Goal: Use online tool/utility: Use online tool/utility

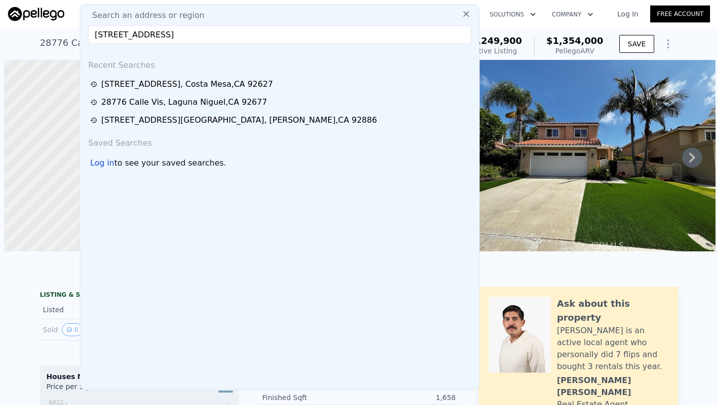
scroll to position [0, 4]
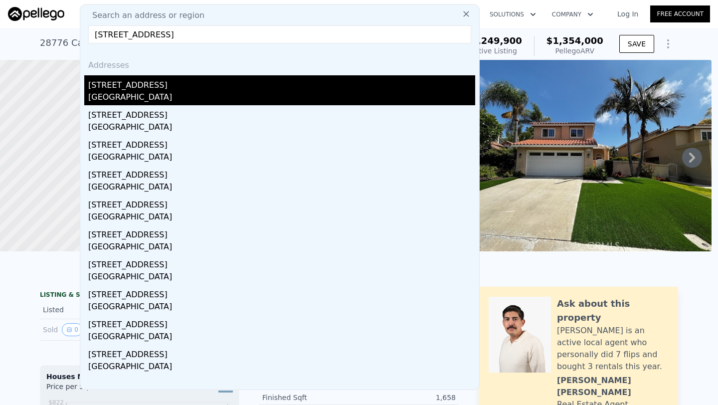
type input "[STREET_ADDRESS]"
click at [187, 84] on div "[STREET_ADDRESS]" at bounding box center [281, 83] width 387 height 16
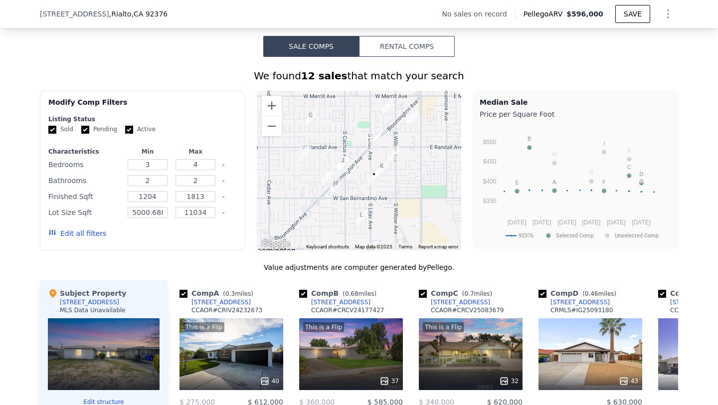
scroll to position [714, 0]
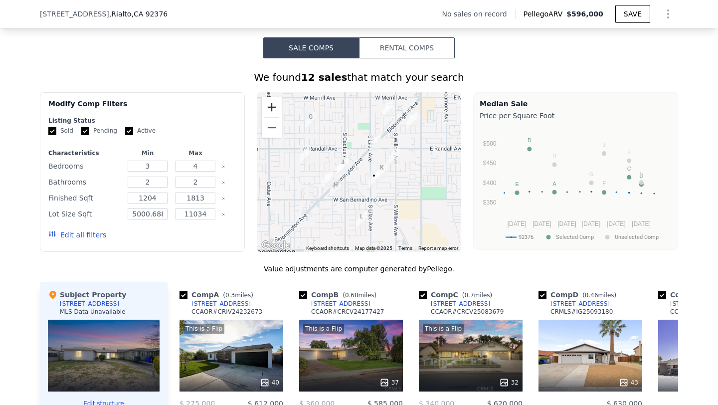
click at [271, 108] on button "Zoom in" at bounding box center [272, 107] width 20 height 20
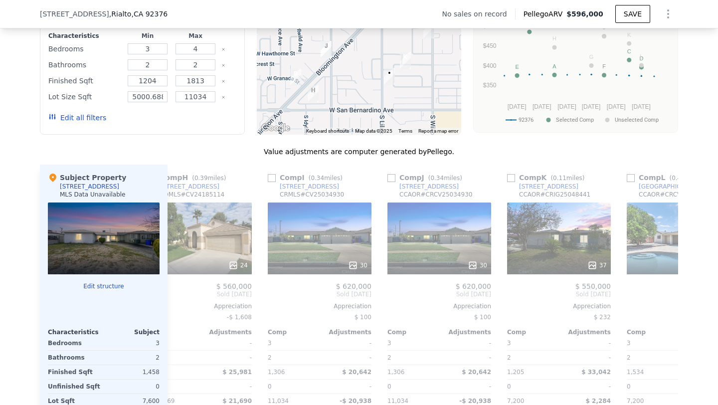
scroll to position [0, 871]
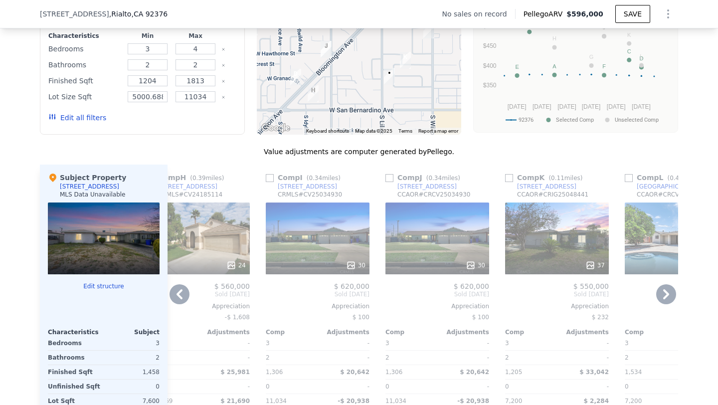
click at [537, 241] on div "37" at bounding box center [557, 238] width 104 height 72
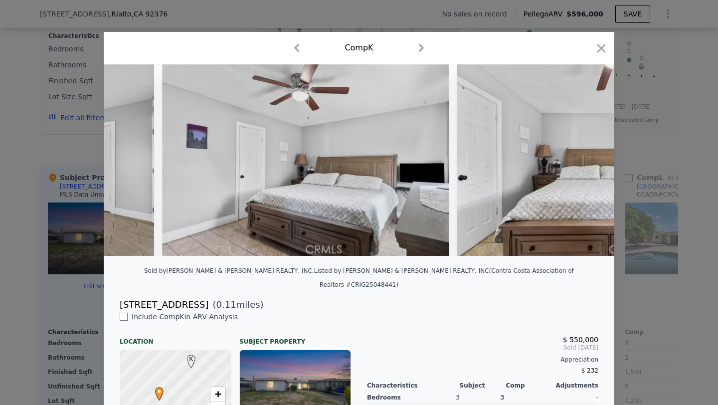
scroll to position [0, 4668]
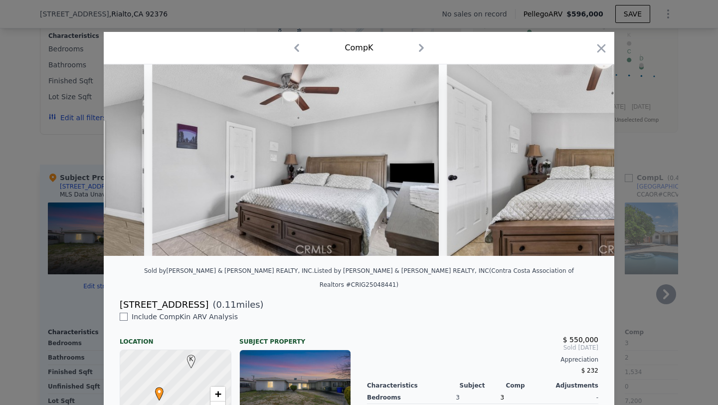
click at [604, 46] on icon "button" at bounding box center [601, 48] width 14 height 14
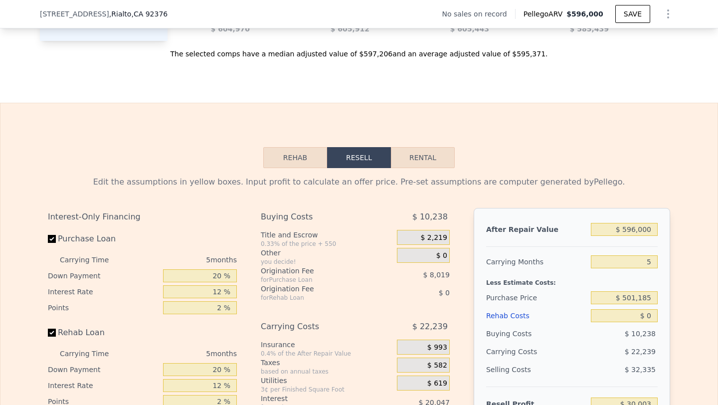
scroll to position [1304, 0]
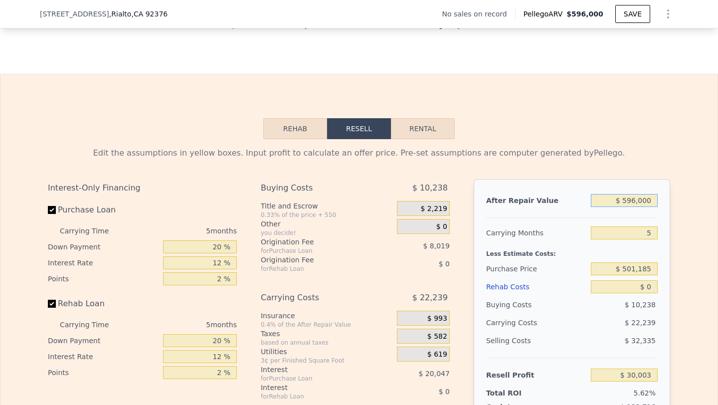
click at [635, 199] on input "$ 596,000" at bounding box center [623, 200] width 67 height 13
type input "$ 58,000"
type input "-$ 478,409"
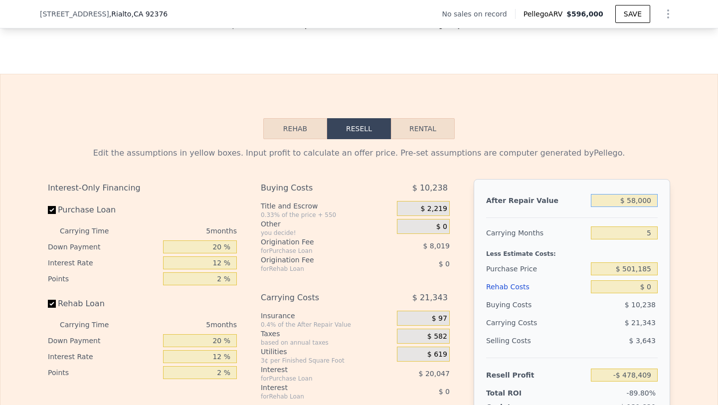
type input "$ 580,000"
type input "$ 14,883"
type input "$ 580,000"
click at [647, 237] on input "5" at bounding box center [623, 232] width 67 height 13
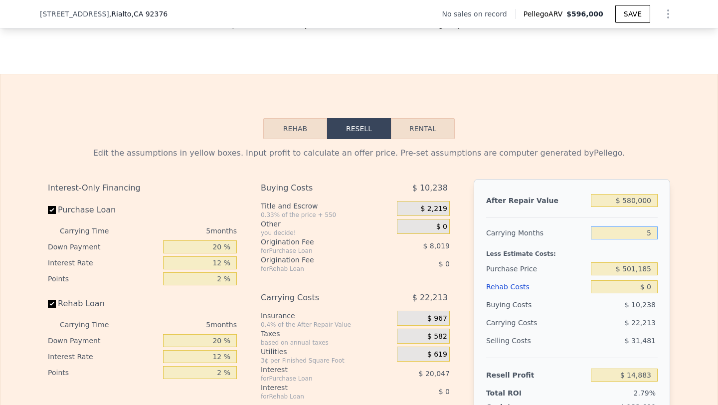
click at [647, 237] on input "5" at bounding box center [623, 232] width 67 height 13
type input "6"
type input "$ 10,441"
type input "6"
click at [641, 271] on input "$ 501,185" at bounding box center [623, 268] width 67 height 13
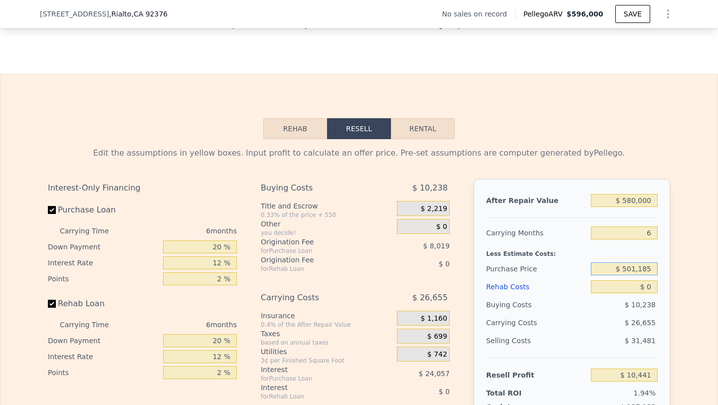
click at [641, 271] on input "$ 501,185" at bounding box center [623, 268] width 67 height 13
click at [634, 271] on input "$ 501,185" at bounding box center [623, 268] width 67 height 13
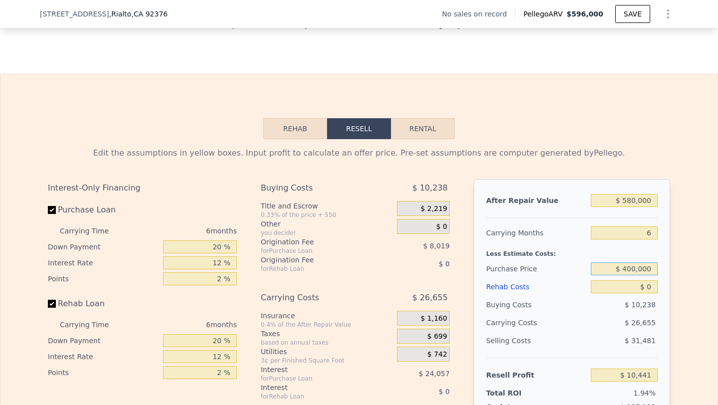
type input "$ 400,000"
click at [647, 289] on input "$ 0" at bounding box center [623, 286] width 67 height 13
type input "$ 118,436"
type input "$ 9"
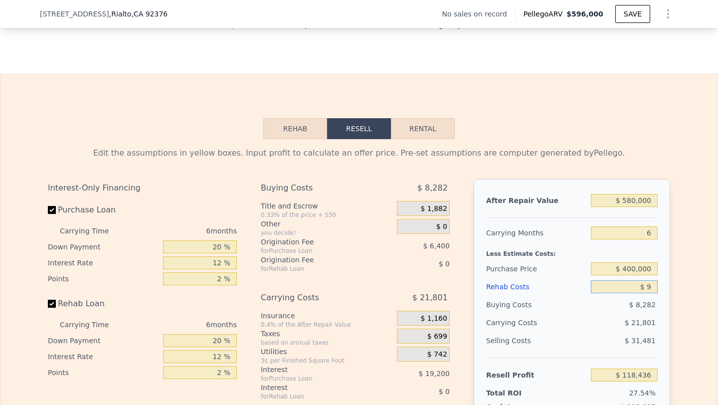
type input "$ 118,427"
type input "$ 90"
type input "$ 118,339"
type input "$ 9,000"
type input "$ 108,860"
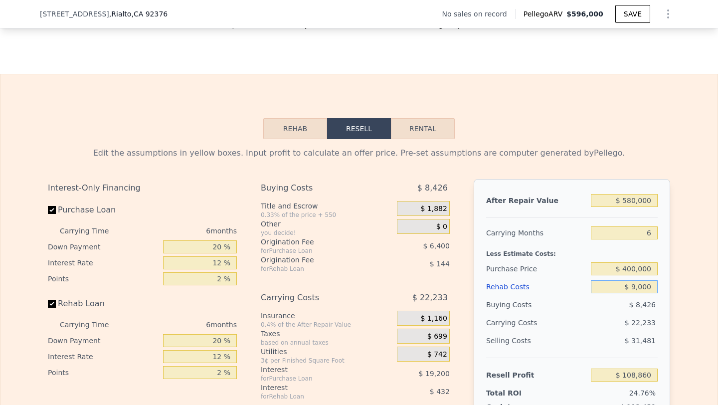
type input "$ 90,000"
type input "$ 22,676"
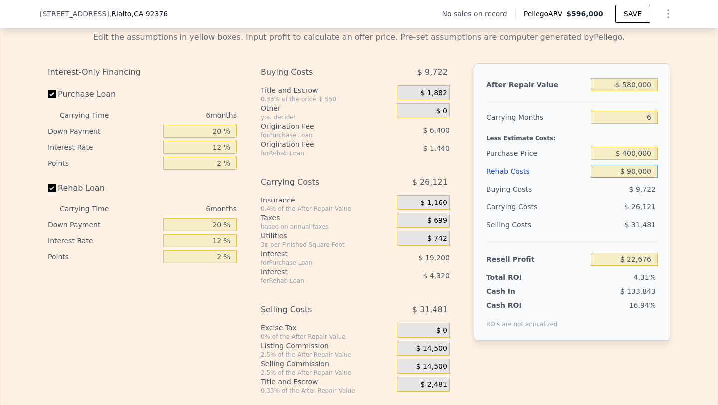
scroll to position [1437, 0]
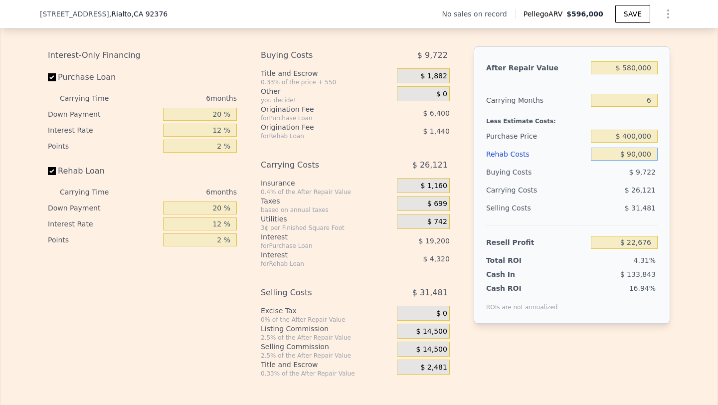
type input "$ 90,000"
click at [420, 348] on span "$ 14,500" at bounding box center [431, 349] width 31 height 9
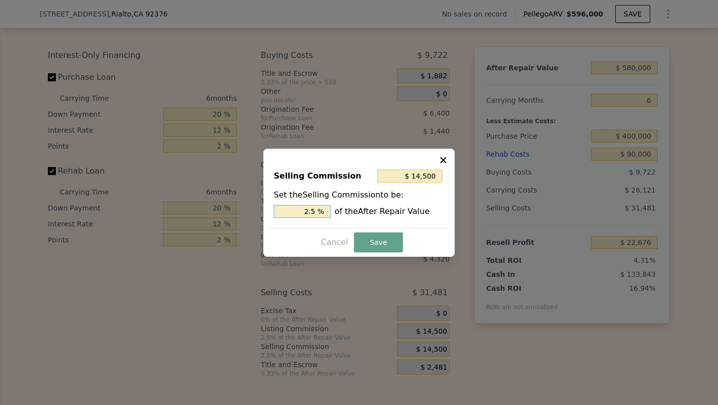
click at [304, 207] on input "2.5 %" at bounding box center [302, 211] width 57 height 13
type input "$ 0"
type input "0 %"
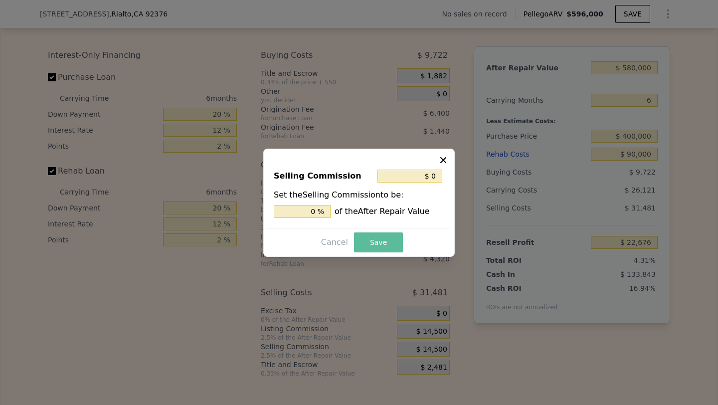
click at [378, 241] on button "Save" at bounding box center [378, 242] width 49 height 20
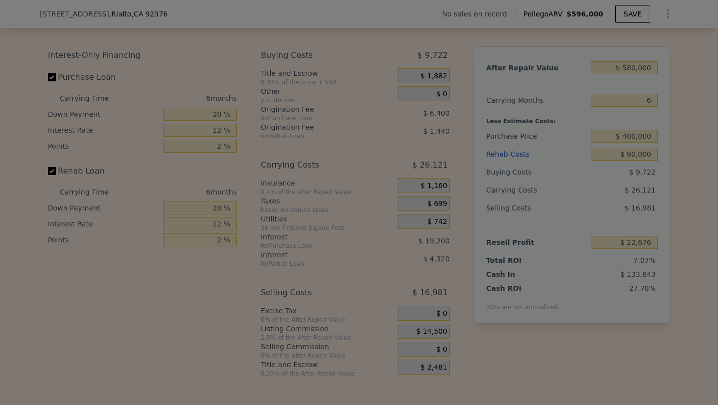
type input "$ 37,176"
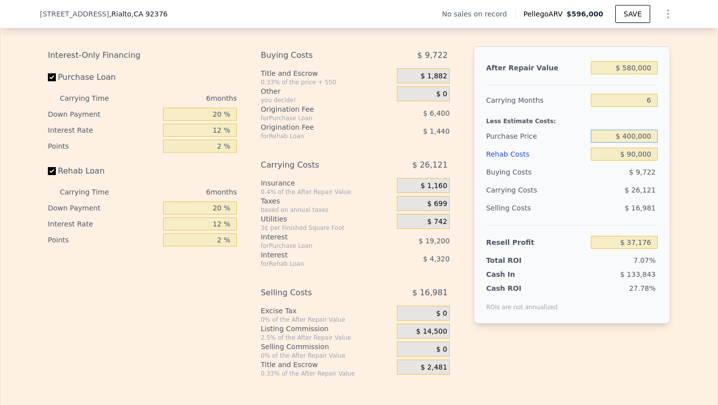
click at [635, 137] on input "$ 400,000" at bounding box center [623, 136] width 67 height 13
type input "$ 402,000"
click at [614, 210] on div "$ 16,981" at bounding box center [623, 208] width 67 height 18
type input "$ 35,041"
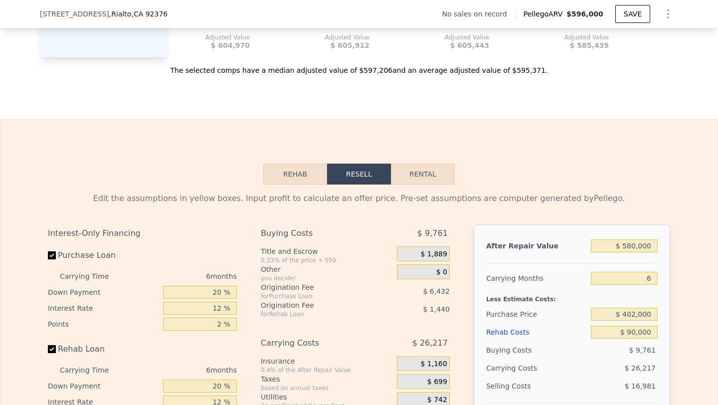
scroll to position [1270, 0]
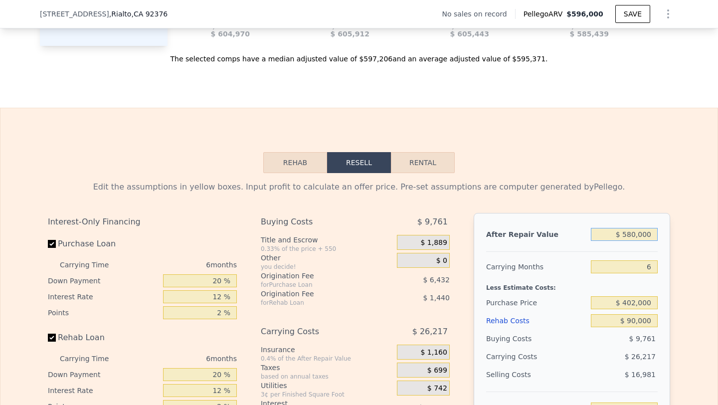
click at [635, 236] on input "$ 580,000" at bounding box center [623, 234] width 67 height 13
type input "$ 60"
type input "-$ 527,310"
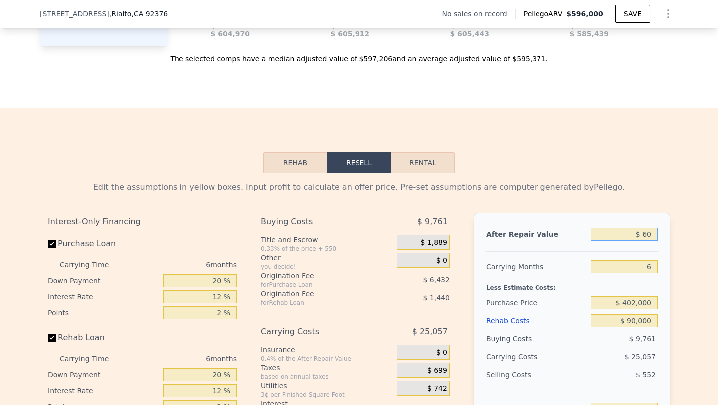
type input "$ 600"
type input "-$ 526,786"
type input "$ 6,000"
type input "-$ 521,550"
type input "$ 60,000"
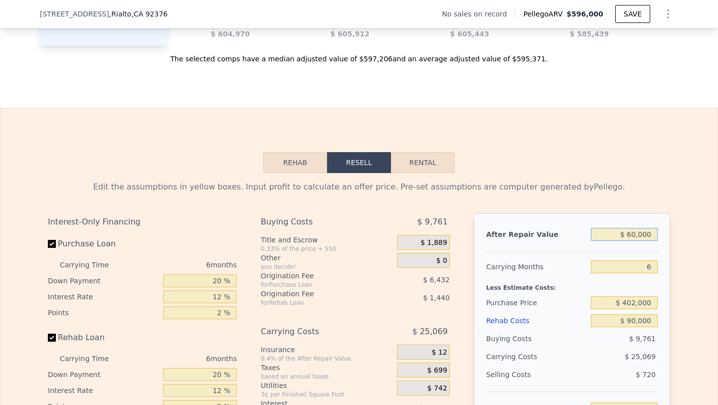
type input "-$ 469,188"
type input "$ 600,000"
type input "$ 54,434"
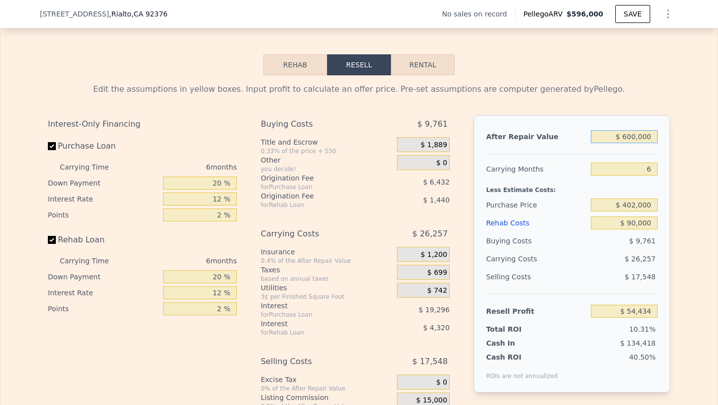
scroll to position [1372, 0]
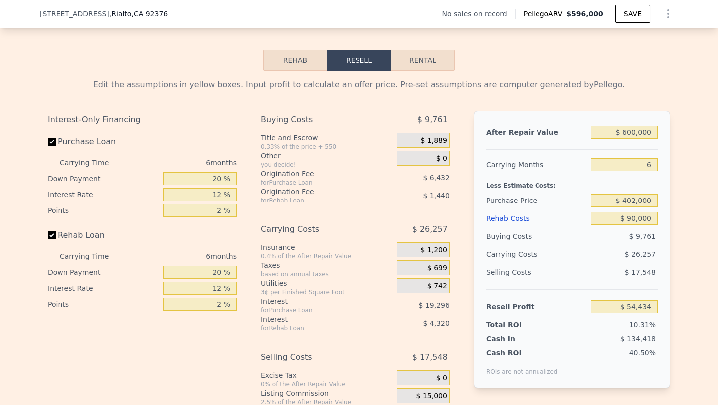
click at [109, 11] on span ", [GEOGRAPHIC_DATA]" at bounding box center [138, 14] width 58 height 10
click at [109, 10] on span ", [GEOGRAPHIC_DATA]" at bounding box center [138, 14] width 58 height 10
click at [67, 12] on span "[STREET_ADDRESS]" at bounding box center [74, 14] width 69 height 10
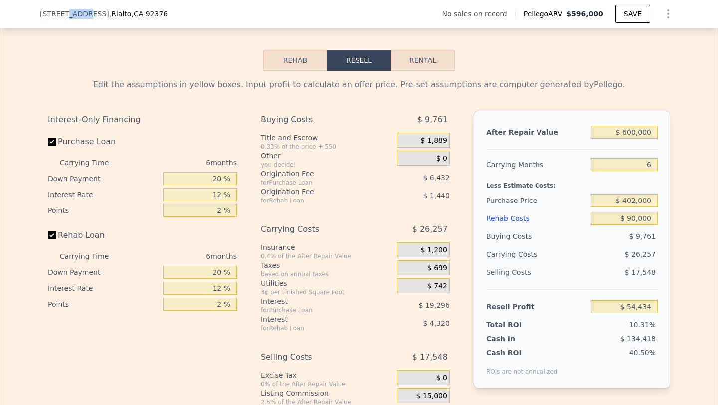
click at [67, 12] on span "[STREET_ADDRESS]" at bounding box center [74, 14] width 69 height 10
click at [42, 13] on span "[STREET_ADDRESS]" at bounding box center [74, 14] width 69 height 10
drag, startPoint x: 32, startPoint y: 12, endPoint x: 190, endPoint y: 13, distance: 158.5
click at [190, 13] on div "[STREET_ADDRESS] No sales on record Pellego ARV $596,000 SAVE" at bounding box center [359, 14] width 718 height 28
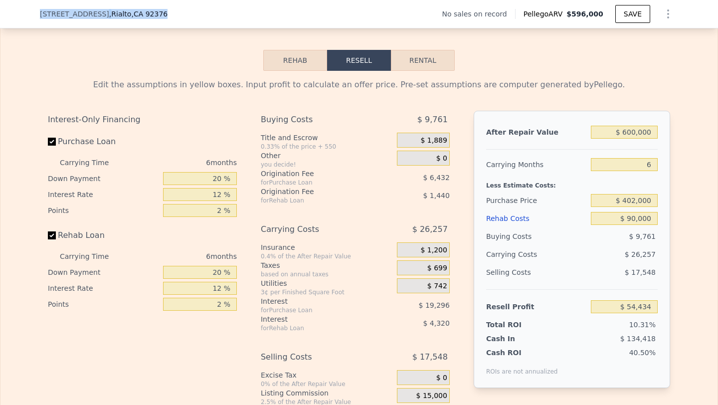
copy div "[STREET_ADDRESS]"
type input "$ 596,000"
type input "5"
type input "$ 0"
type input "$ 30,003"
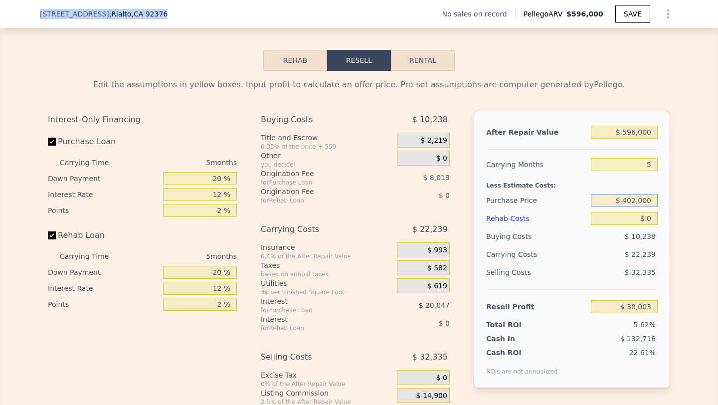
click at [648, 202] on input "$ 402,000" at bounding box center [623, 200] width 67 height 13
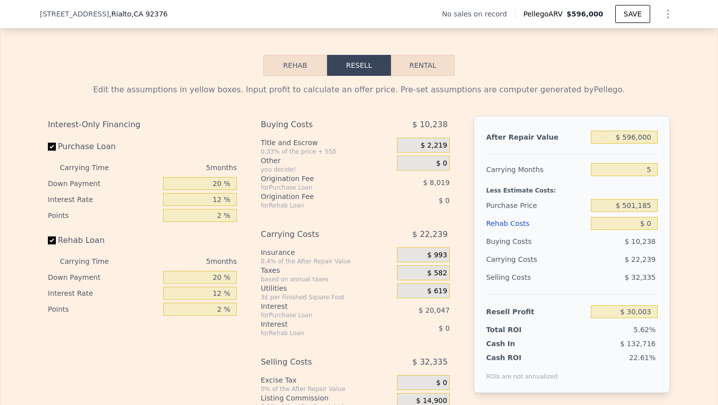
scroll to position [1341, 0]
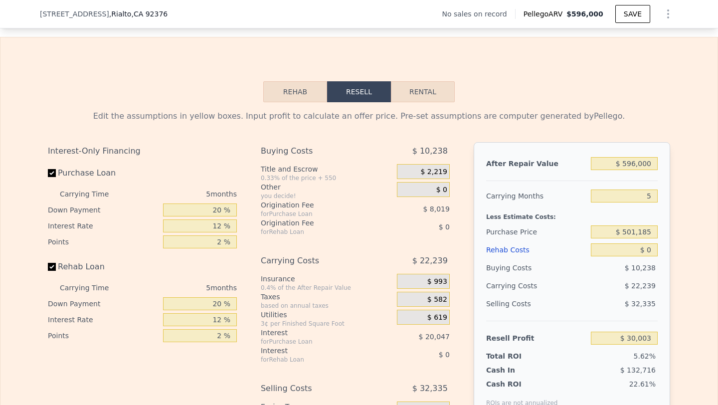
click at [643, 173] on div at bounding box center [571, 176] width 171 height 8
click at [635, 163] on input "$ 596,000" at bounding box center [623, 163] width 67 height 13
type input "$ 58"
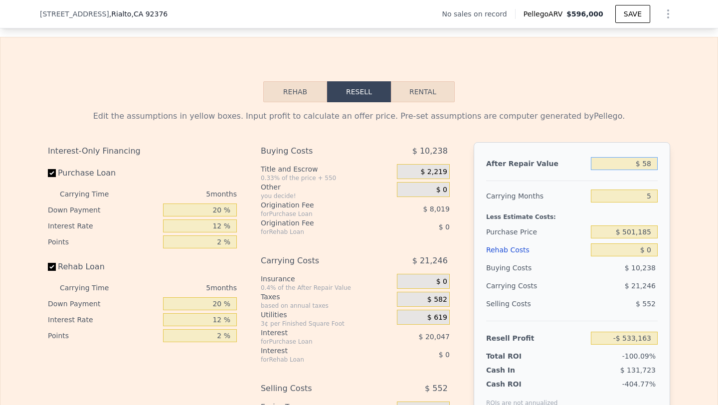
type input "-$ 533,163"
type input "$ 580"
type input "-$ 532,672"
type input "$ 5,800"
type input "-$ 527,738"
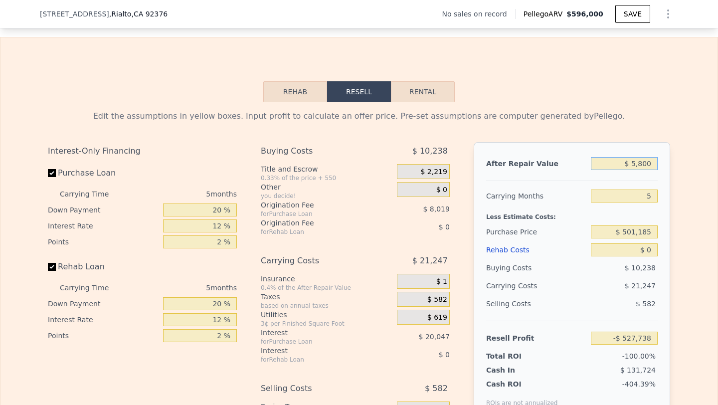
type input "$ 58,000"
type input "-$ 478,409"
type input "$ 580,000"
type input "$ 14,883"
type input "$ 580,000"
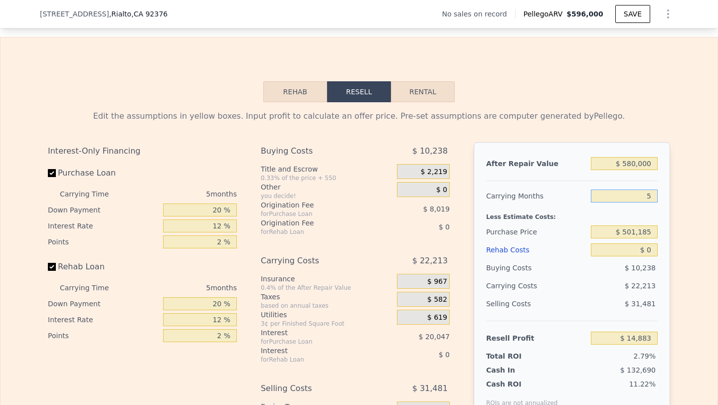
click at [651, 195] on input "5" at bounding box center [623, 195] width 67 height 13
type input "6"
type input "$ 10,441"
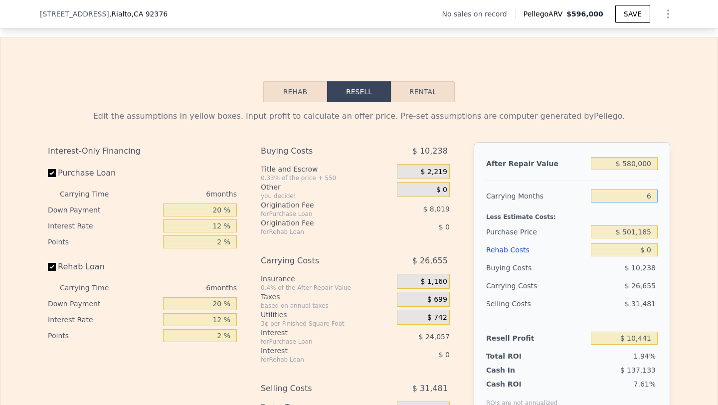
type input "6"
click at [645, 231] on input "$ 501,185" at bounding box center [623, 231] width 67 height 13
type input "$ 390,000"
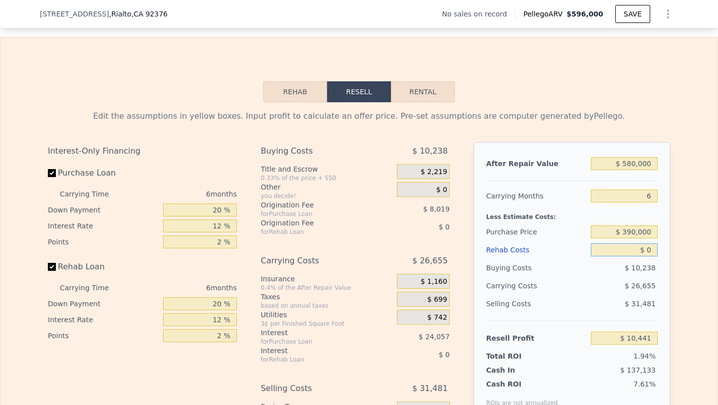
click at [647, 248] on input "$ 0" at bounding box center [623, 249] width 67 height 13
type input "$ 129,109"
click at [647, 248] on input "$ 0" at bounding box center [623, 249] width 67 height 13
type input "$ 900"
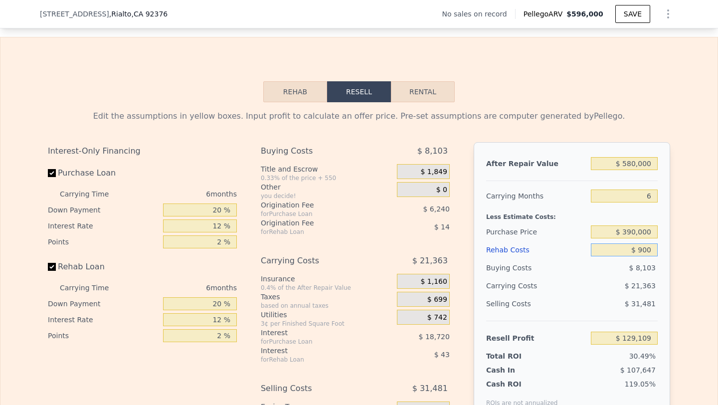
type input "$ 129,012"
type input "$ 9,000"
type input "$ 119,533"
type input "$ 90,000"
type input "$ 33,349"
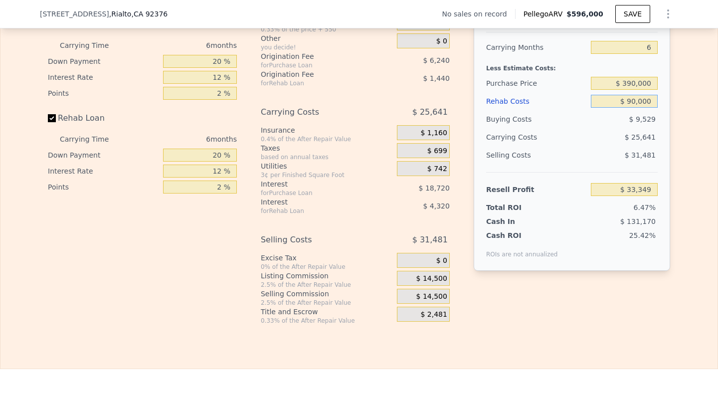
scroll to position [1517, 0]
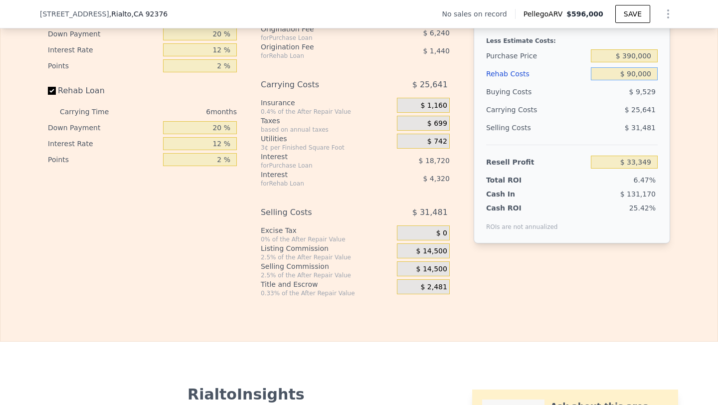
type input "$ 90,000"
click at [424, 269] on span "$ 14,500" at bounding box center [431, 269] width 31 height 9
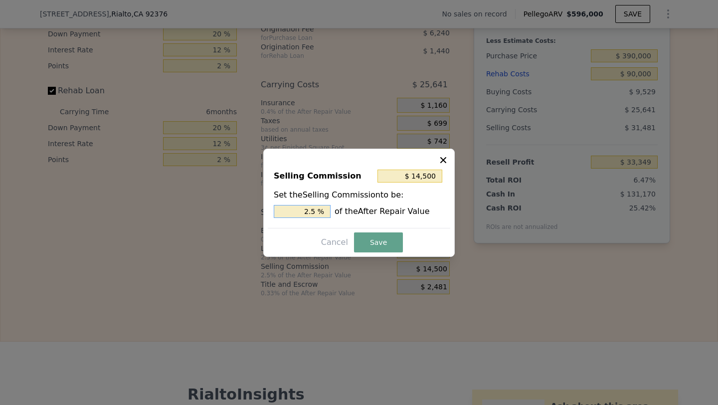
click at [300, 207] on input "2.5 %" at bounding box center [302, 211] width 57 height 13
type input "$ 0"
type input "0 %"
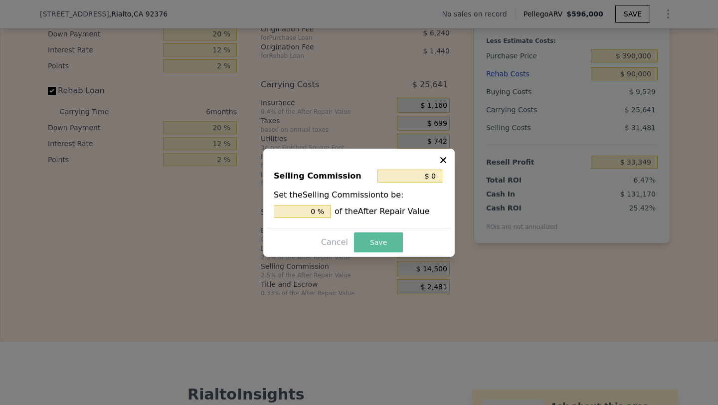
click at [385, 238] on button "Save" at bounding box center [378, 242] width 49 height 20
type input "$ 47,849"
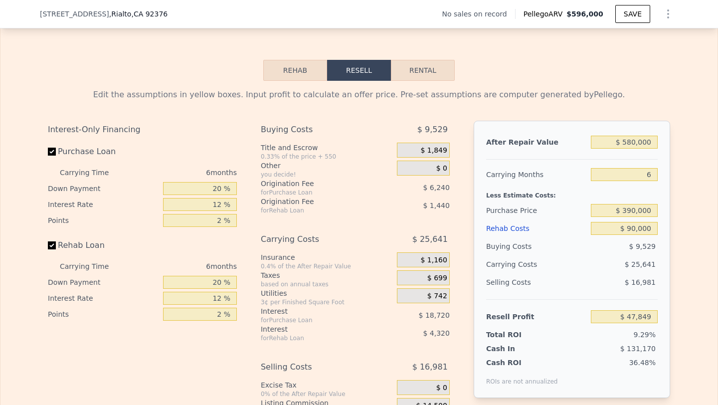
scroll to position [1393, 0]
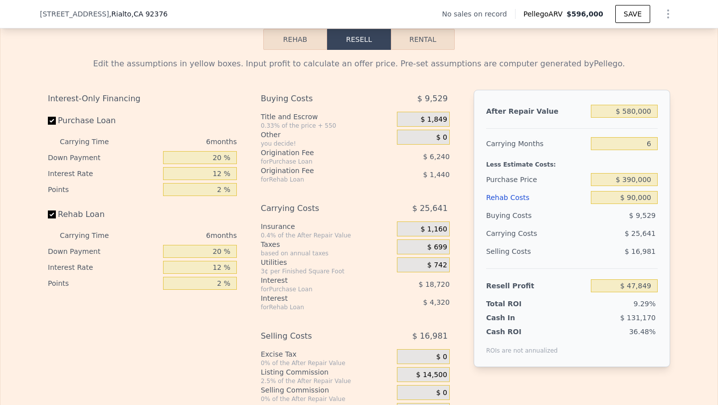
type input "$ 596,000"
type input "5"
type input "$ 0"
type input "$ 30,003"
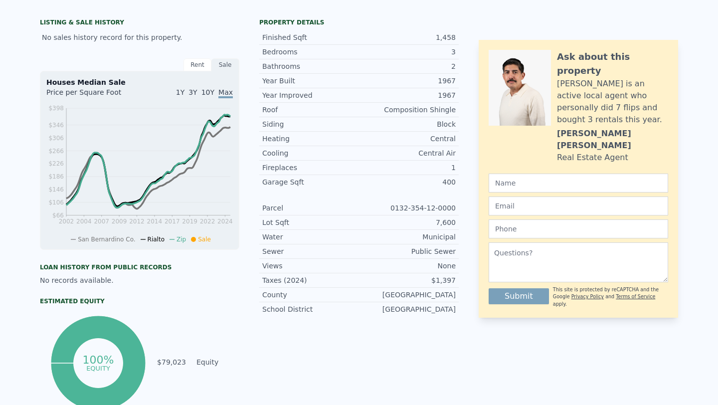
scroll to position [0, 0]
